Goal: Find specific page/section: Find specific page/section

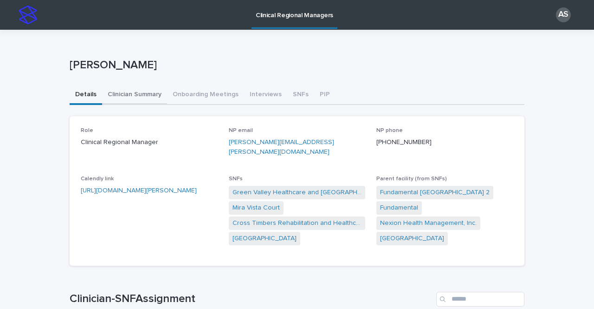
click at [143, 99] on button "Clinician Summary" at bounding box center [134, 94] width 65 height 19
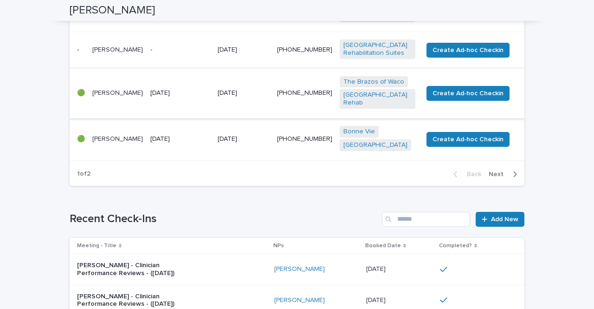
scroll to position [638, 0]
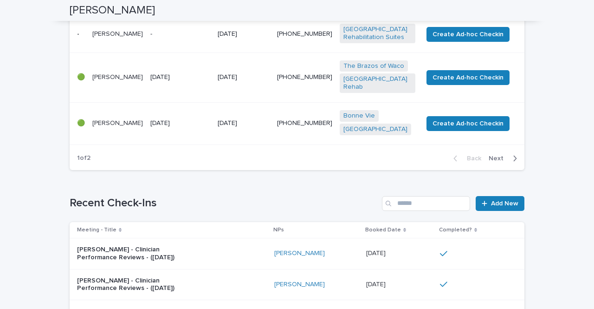
click at [513, 154] on icon "button" at bounding box center [515, 158] width 4 height 8
click at [455, 154] on icon "button" at bounding box center [455, 158] width 4 height 8
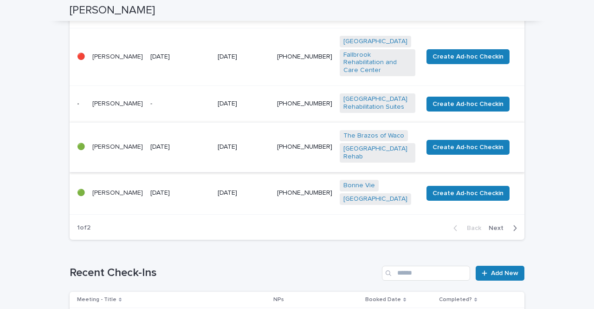
scroll to position [545, 0]
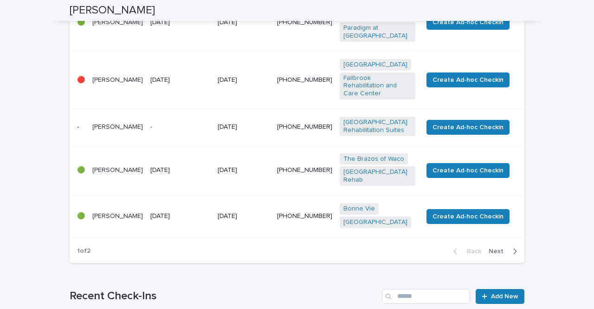
click at [168, 123] on p "-" at bounding box center [180, 127] width 60 height 8
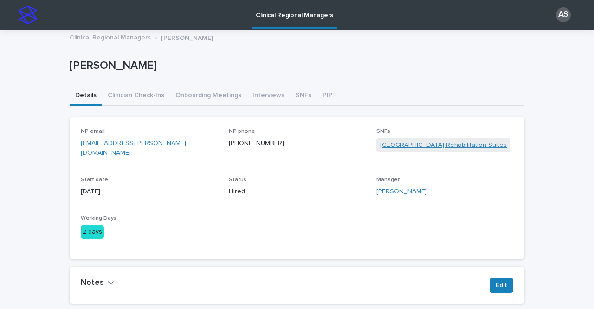
click at [387, 143] on link "[GEOGRAPHIC_DATA] Rehabilitation Suites" at bounding box center [443, 145] width 127 height 10
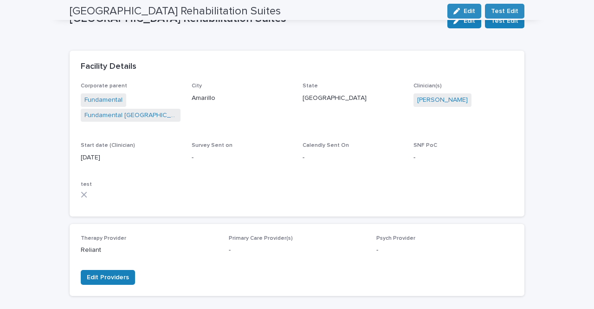
scroll to position [46, 0]
